Goal: Information Seeking & Learning: Learn about a topic

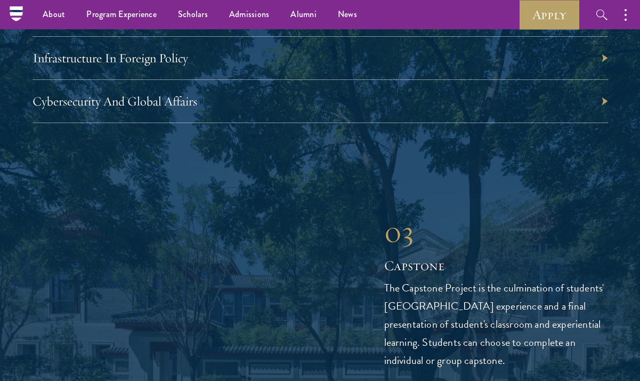
scroll to position [3425, 0]
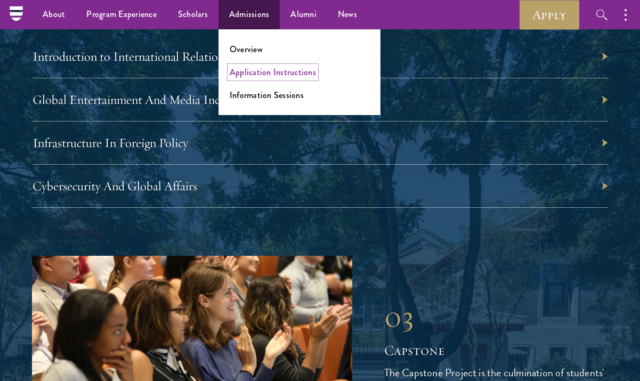
click at [251, 71] on link "Application Instructions" at bounding box center [273, 72] width 86 height 12
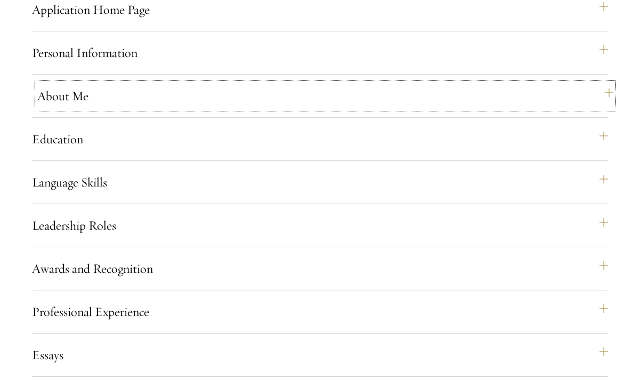
click at [199, 109] on button "About Me" at bounding box center [325, 96] width 576 height 26
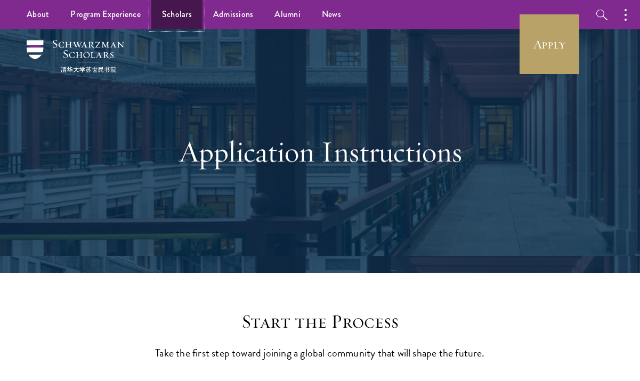
click at [179, 21] on link "Scholars" at bounding box center [176, 14] width 51 height 29
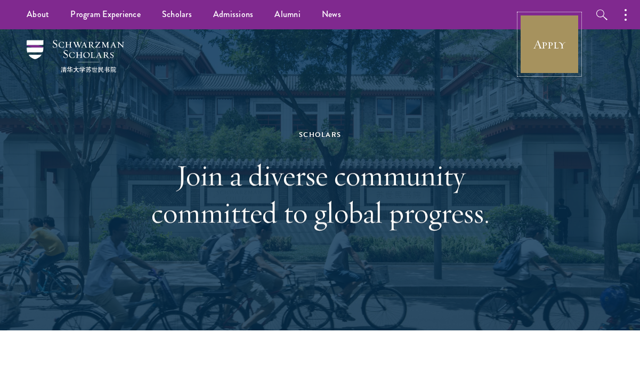
click at [558, 36] on link "Apply" at bounding box center [549, 44] width 60 height 60
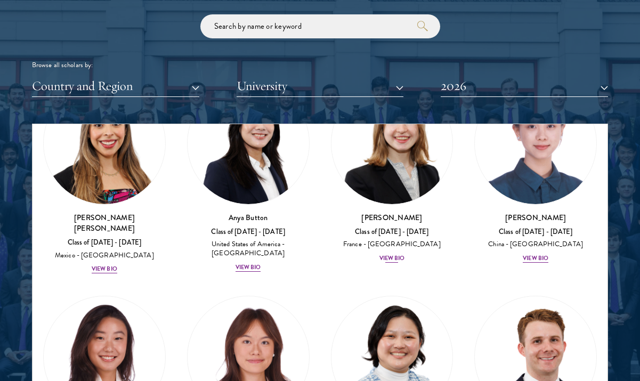
scroll to position [1180, 0]
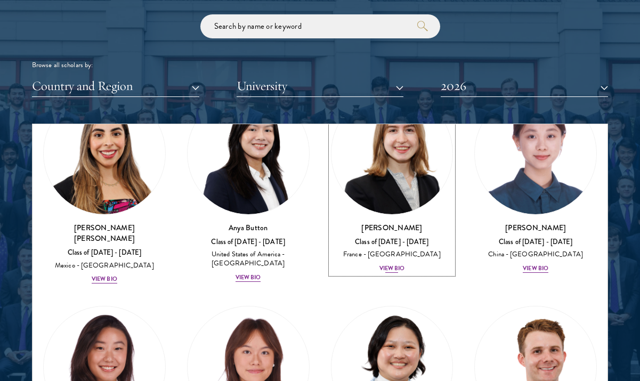
click at [396, 159] on img at bounding box center [391, 153] width 121 height 121
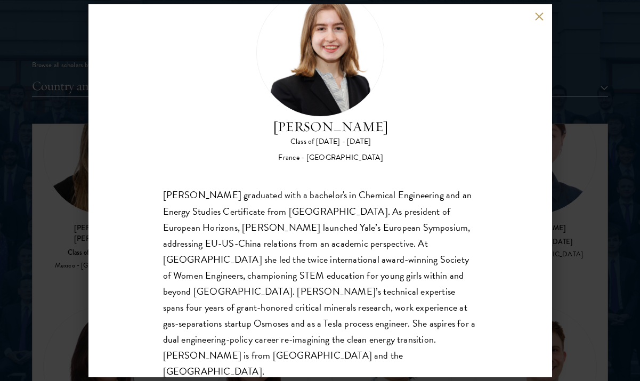
scroll to position [49, 0]
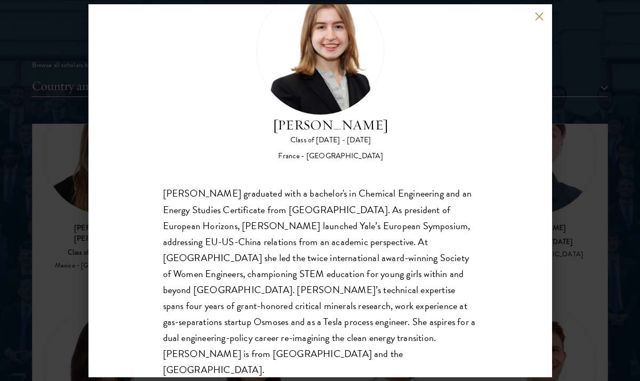
click at [601, 232] on div "Anne-Amélie Campant Class of 2025 - 2026 France - Yale University Anne-Amélie C…" at bounding box center [320, 190] width 640 height 381
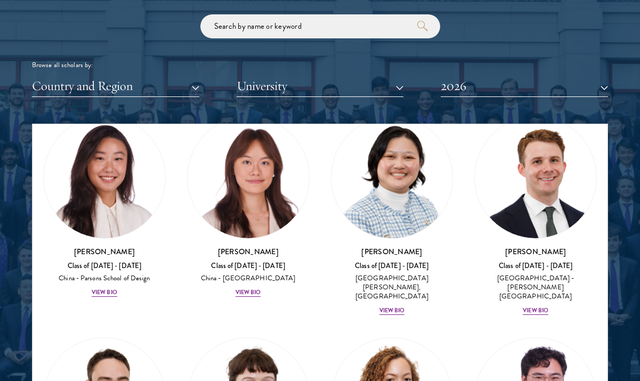
scroll to position [1627, 0]
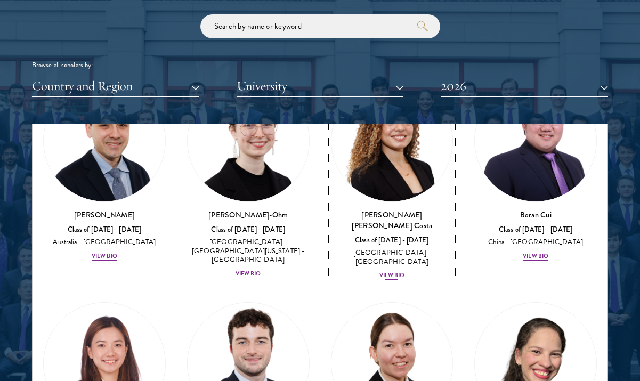
click at [396, 152] on img at bounding box center [391, 140] width 121 height 121
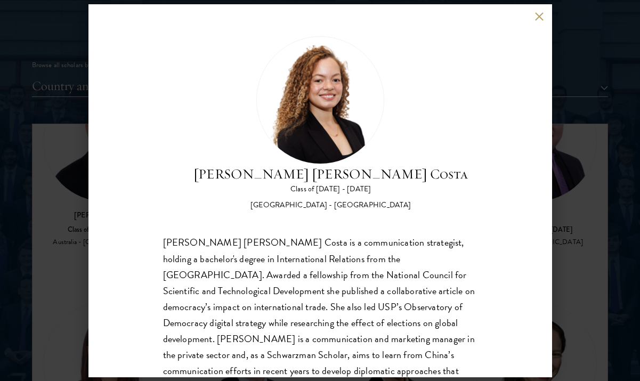
scroll to position [50, 0]
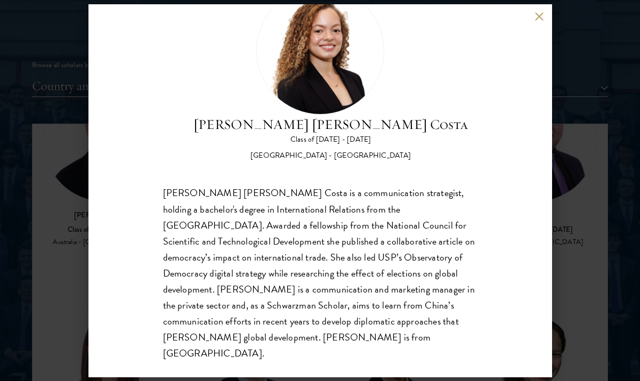
click at [577, 239] on div "Maria Gabriella Oliveira Costa Class of 2025 - 2026 Brazil - Universidade de Sã…" at bounding box center [320, 190] width 640 height 381
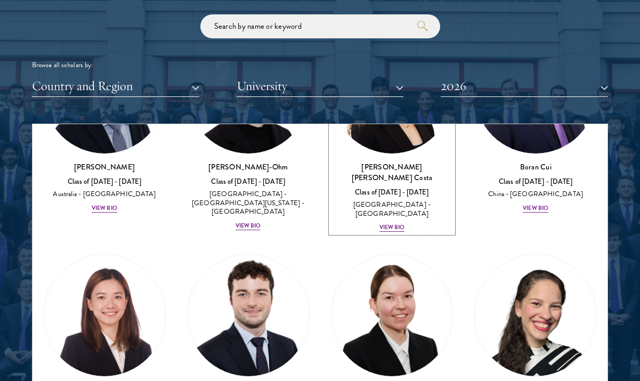
scroll to position [1678, 0]
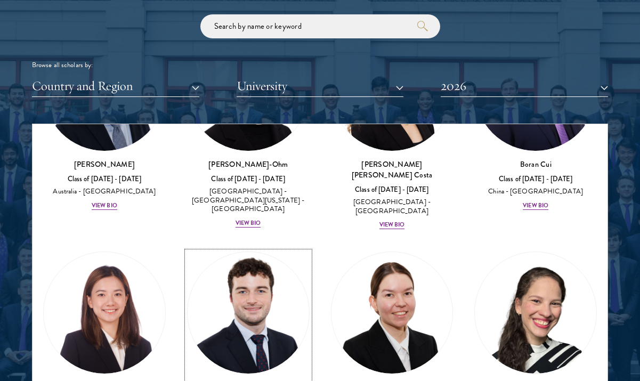
click at [249, 252] on img at bounding box center [248, 312] width 121 height 121
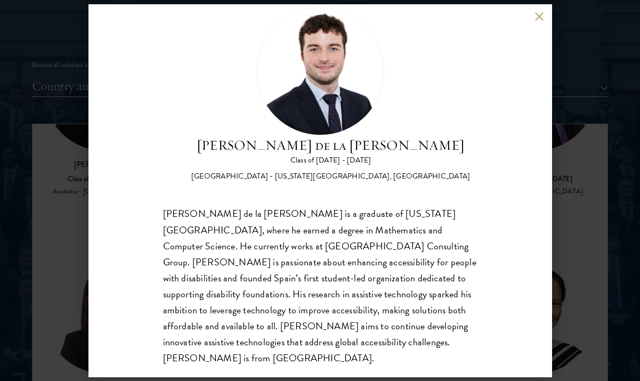
scroll to position [29, 0]
click at [585, 216] on div "Gonzalo de la Cruz Class of 2025 - 2026 Spain - New York University, Abu Dhabi …" at bounding box center [320, 190] width 640 height 381
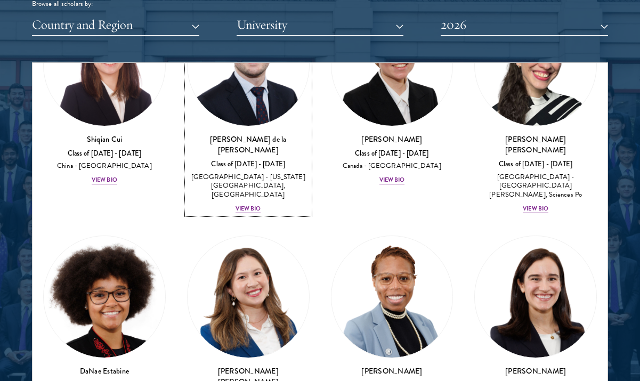
scroll to position [1880, 0]
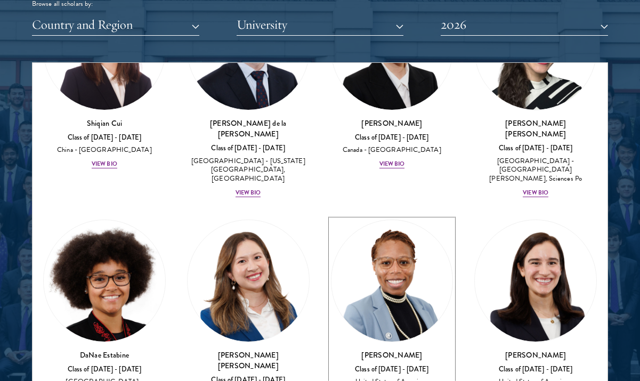
click at [397, 229] on img at bounding box center [391, 280] width 121 height 121
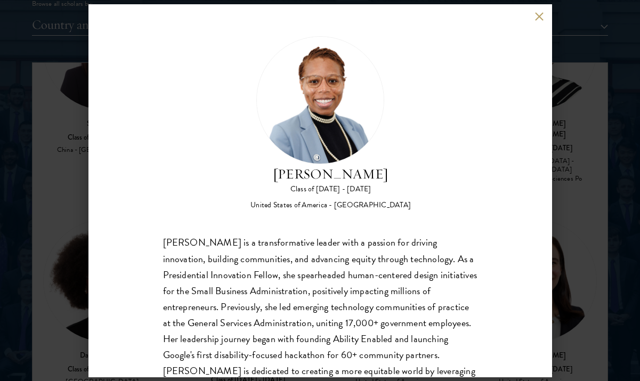
scroll to position [50, 0]
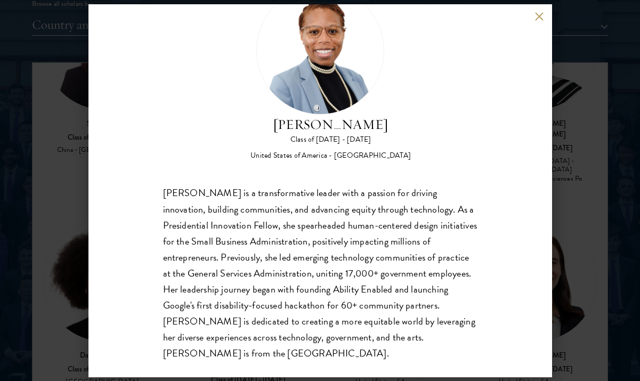
click at [598, 233] on div "Eboni Freeman Class of 2025 - 2026 United States of America - Emory University …" at bounding box center [320, 190] width 640 height 381
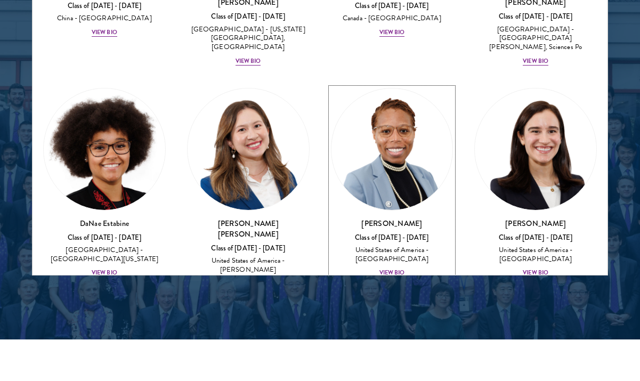
scroll to position [1435, 0]
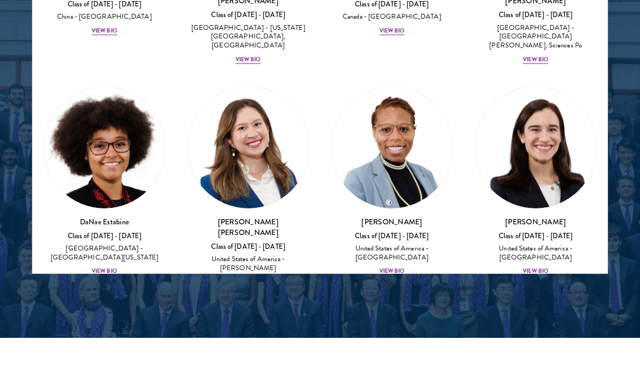
click at [287, 314] on div at bounding box center [320, 8] width 640 height 658
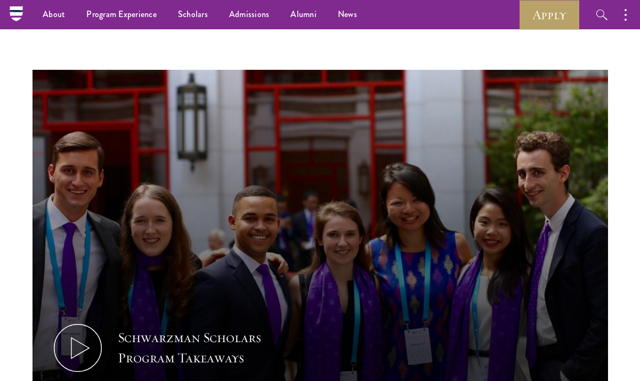
scroll to position [0, 0]
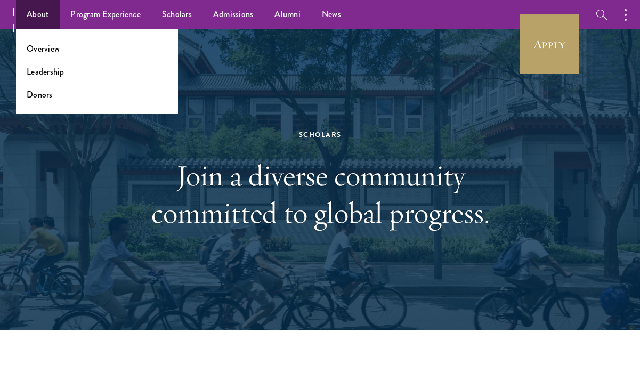
click at [41, 17] on link "About" at bounding box center [38, 14] width 44 height 29
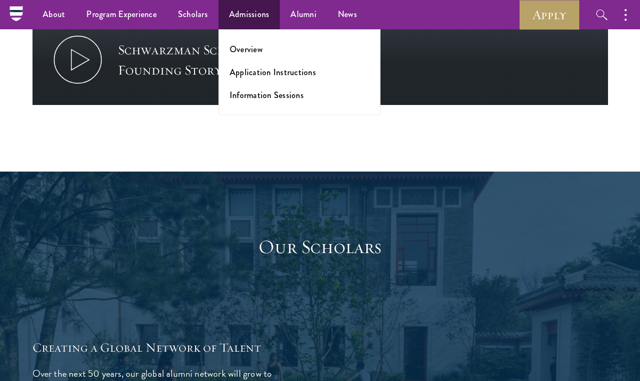
scroll to position [1479, 0]
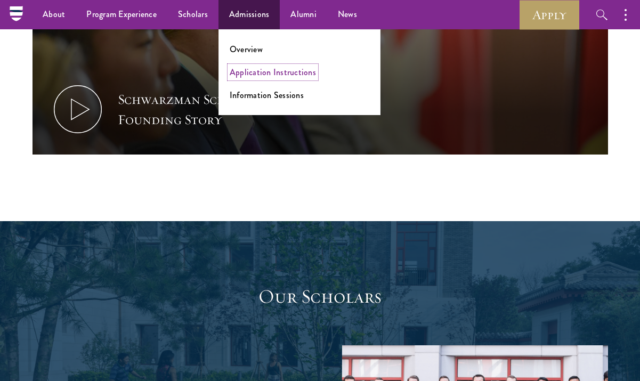
click at [267, 77] on link "Application Instructions" at bounding box center [273, 72] width 86 height 12
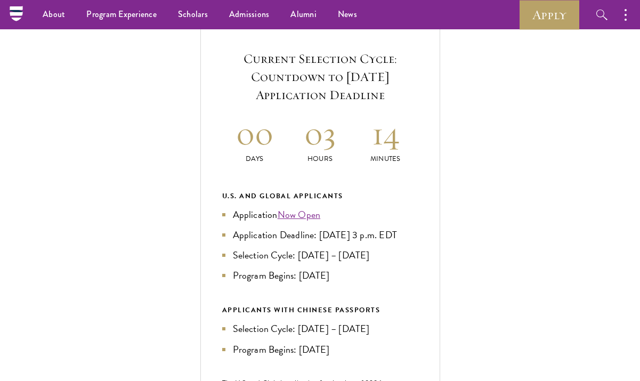
scroll to position [367, 0]
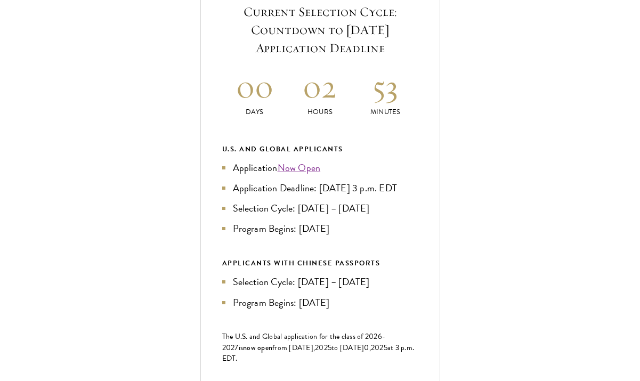
scroll to position [425, 0]
